Goal: Find specific page/section: Find specific page/section

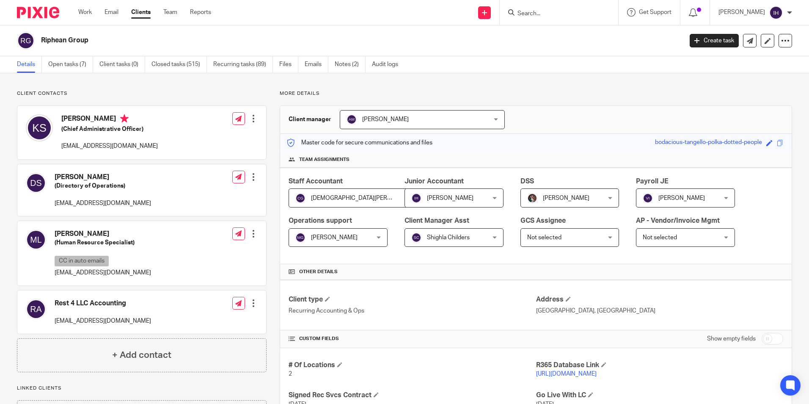
scroll to position [754, 0]
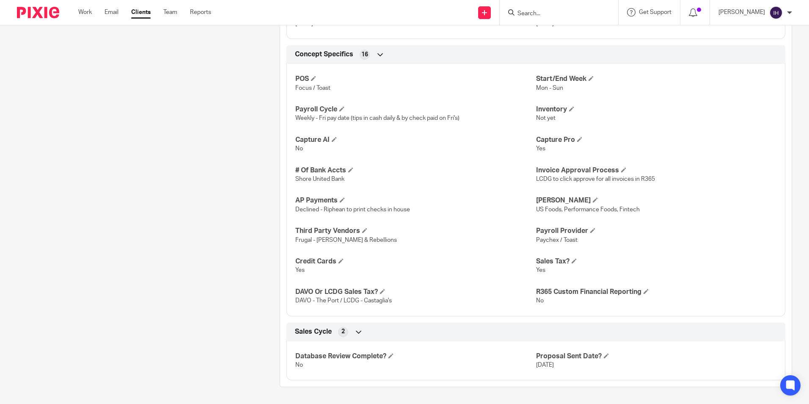
click at [518, 13] on div at bounding box center [557, 12] width 99 height 11
click at [542, 15] on input "Search" at bounding box center [555, 14] width 76 height 8
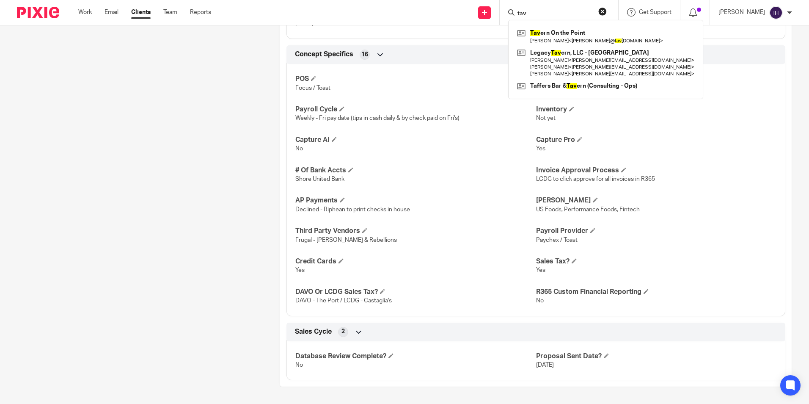
type input "tav"
click at [590, 25] on div "Tav ern On the Point [PERSON_NAME] < [PERSON_NAME]@ tav [DOMAIN_NAME] > Legacy …" at bounding box center [605, 59] width 195 height 79
click at [586, 28] on link at bounding box center [606, 36] width 182 height 19
click at [570, 34] on link at bounding box center [606, 36] width 182 height 19
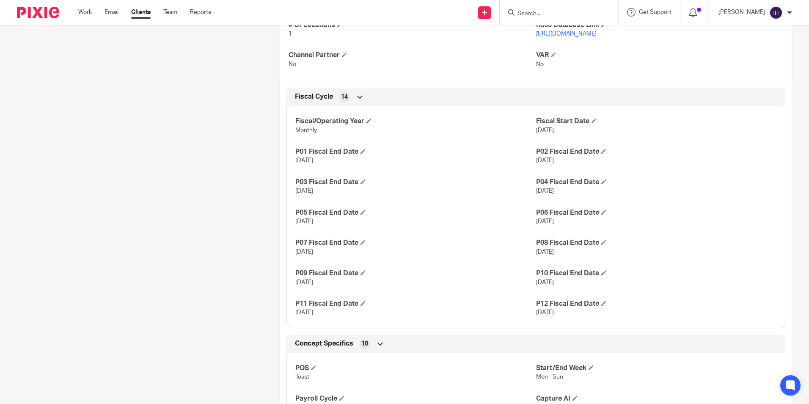
scroll to position [339, 0]
